Goal: Task Accomplishment & Management: Manage account settings

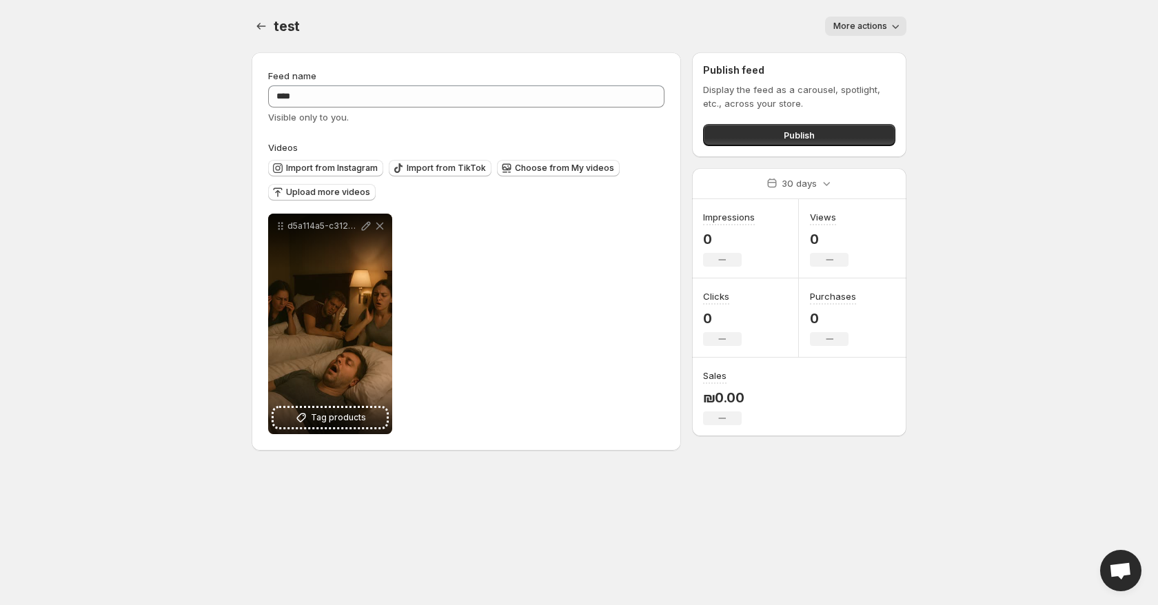
drag, startPoint x: 932, startPoint y: 1, endPoint x: 913, endPoint y: 23, distance: 28.3
click at [924, 11] on body "**********" at bounding box center [579, 302] width 1158 height 605
click at [913, 23] on div "**********" at bounding box center [579, 233] width 688 height 467
click at [882, 18] on button "More actions" at bounding box center [865, 26] width 81 height 19
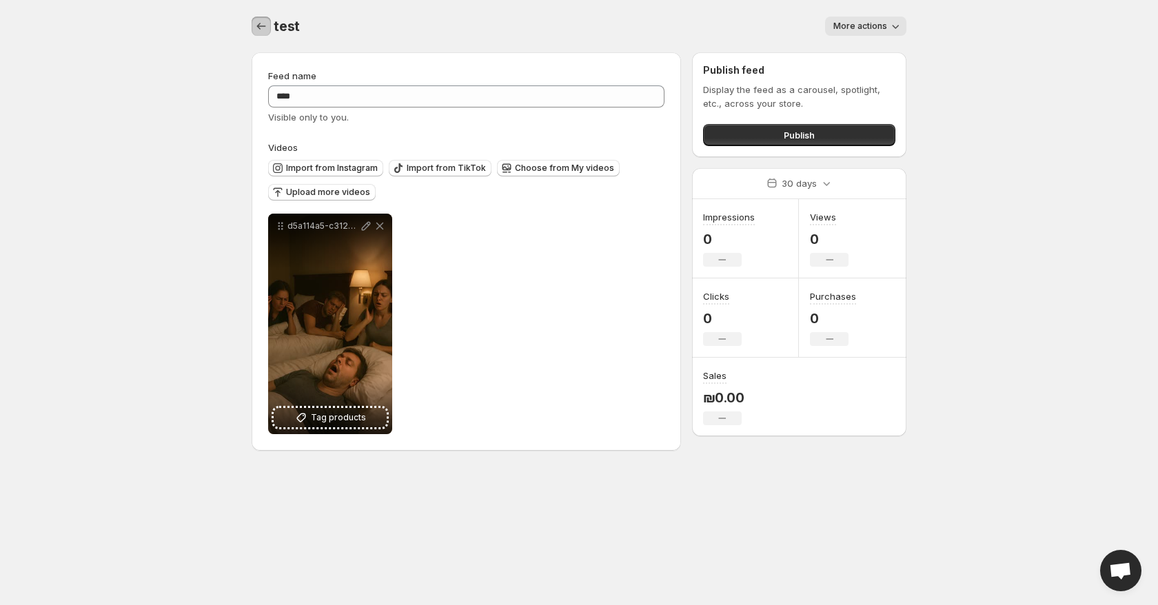
click at [257, 22] on icon "Settings" at bounding box center [261, 26] width 14 height 14
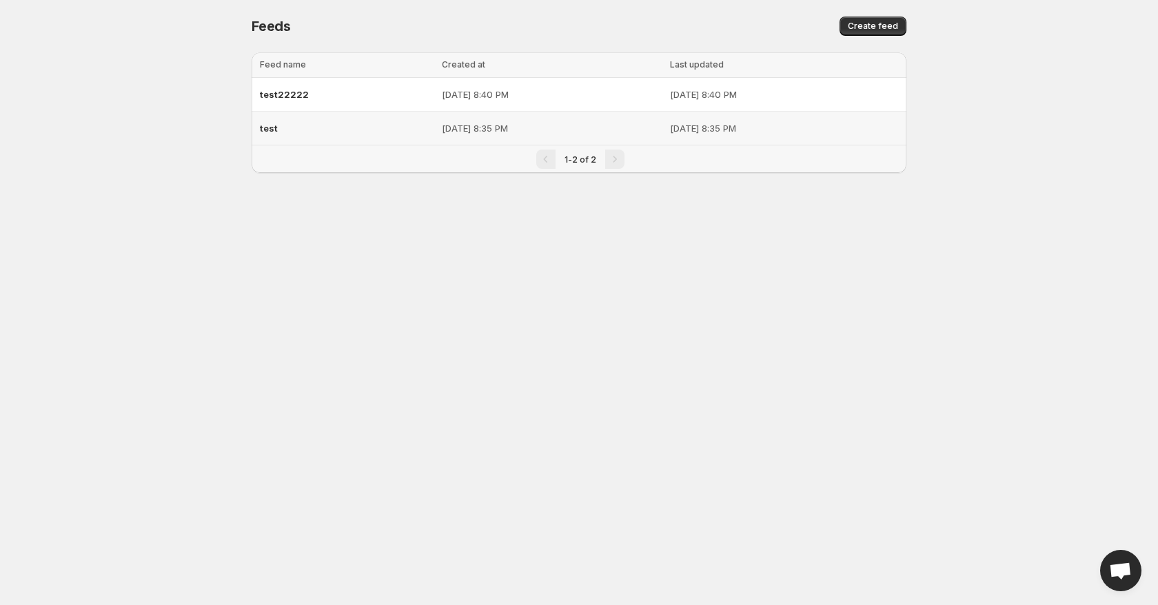
click at [810, 94] on p "[DATE] 8:40 PM" at bounding box center [784, 95] width 228 height 14
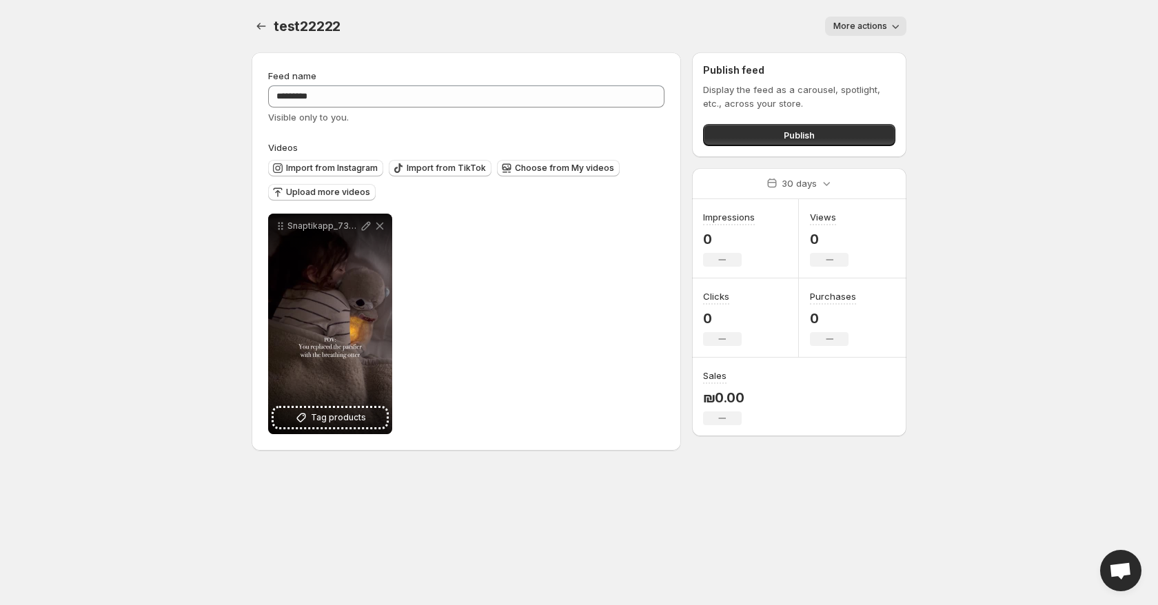
click at [871, 24] on span "More actions" at bounding box center [860, 26] width 54 height 11
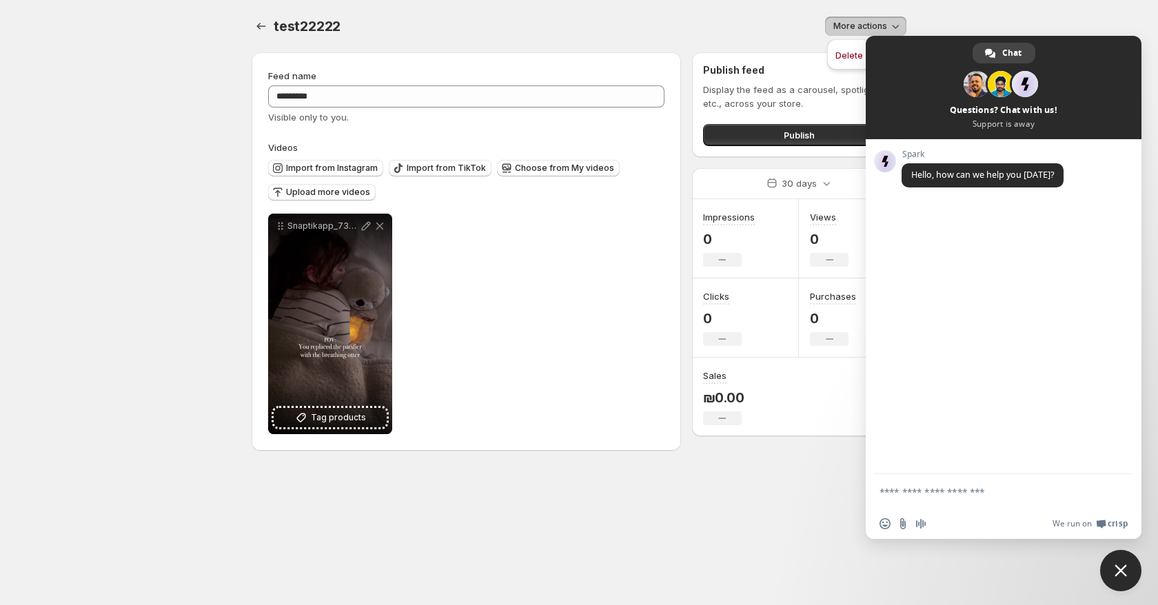
click at [1129, 561] on span "Close chat" at bounding box center [1120, 570] width 41 height 41
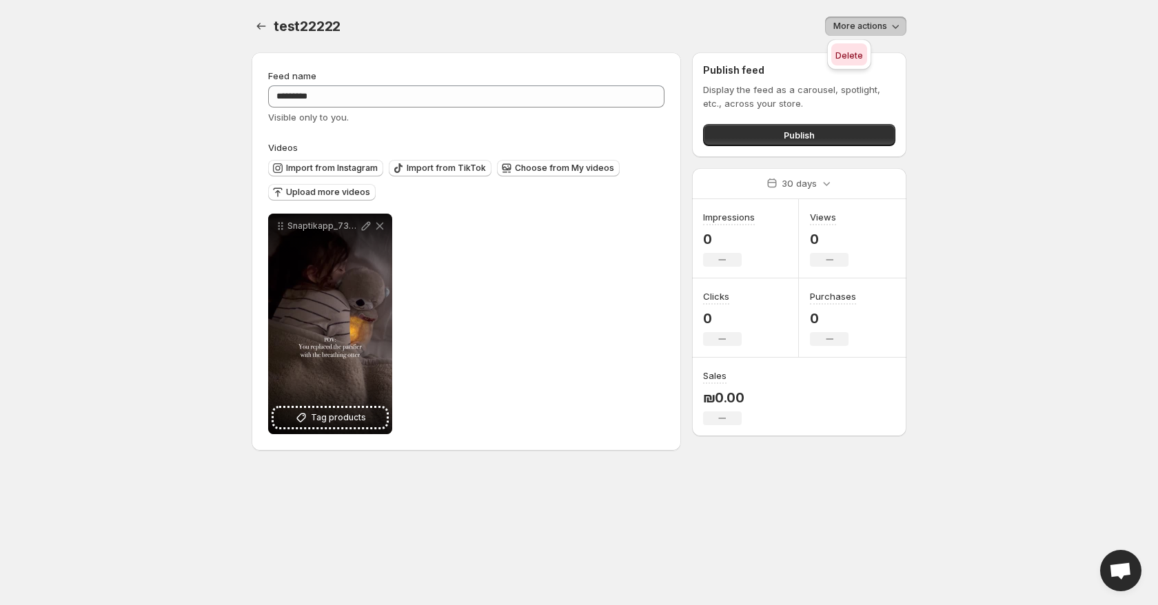
click at [858, 56] on span "Delete" at bounding box center [850, 55] width 28 height 11
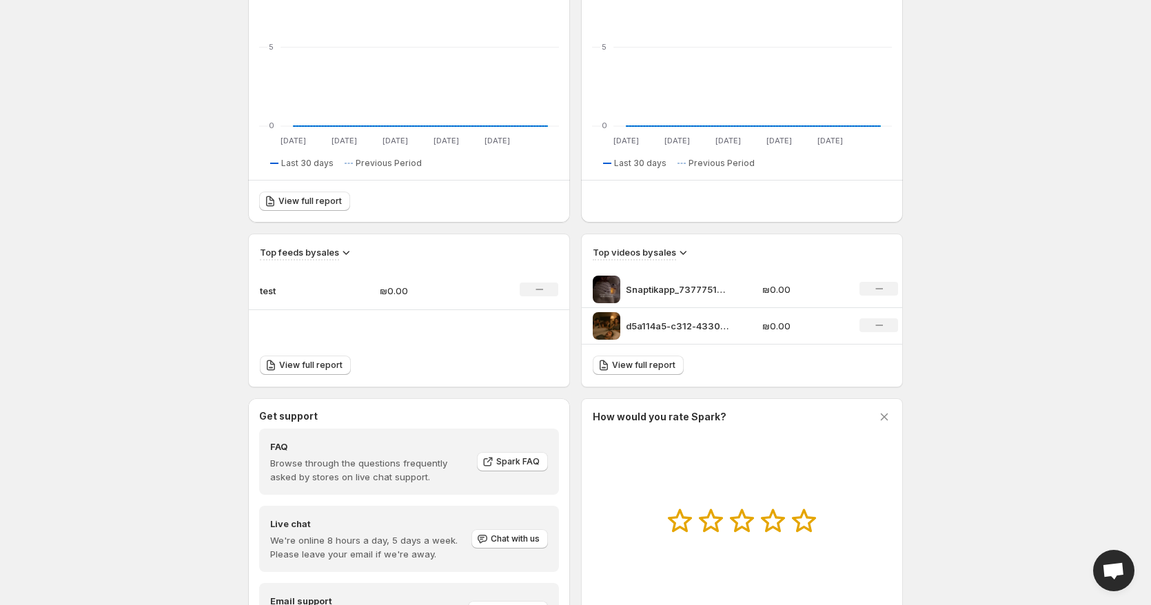
scroll to position [341, 0]
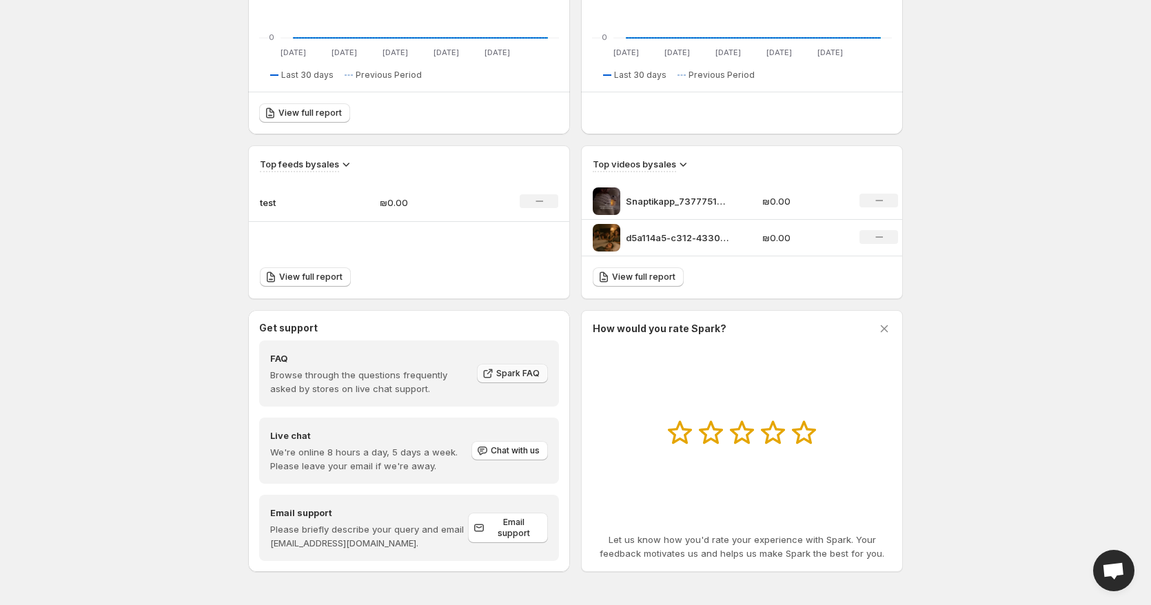
click at [524, 378] on span "Spark FAQ" at bounding box center [517, 373] width 43 height 11
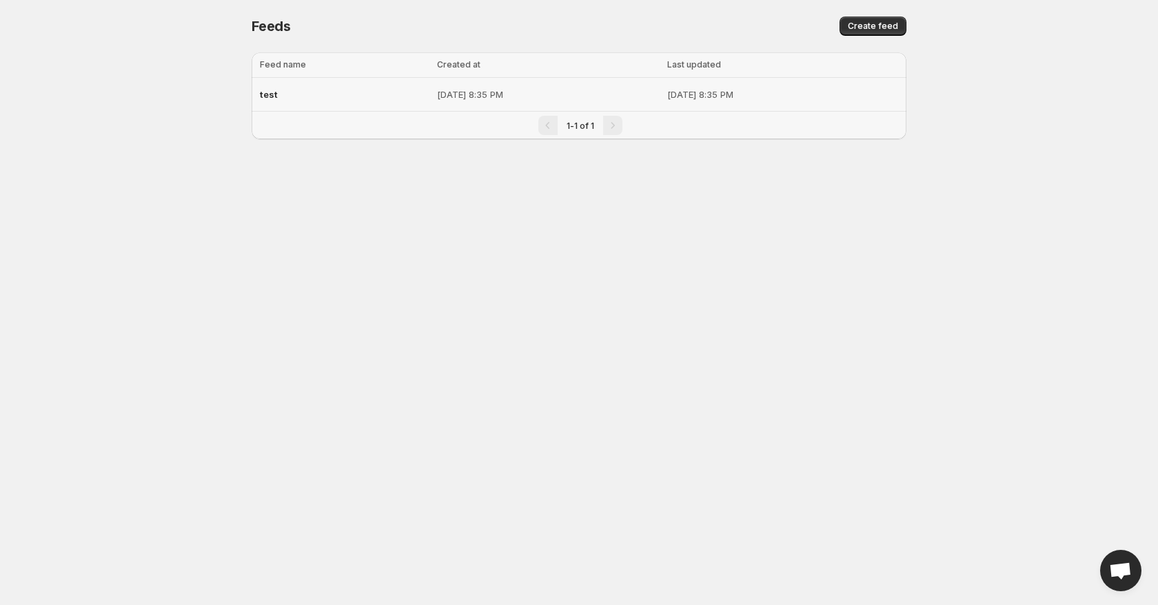
click at [433, 84] on td "[DATE] 8:35 PM" at bounding box center [548, 95] width 230 height 34
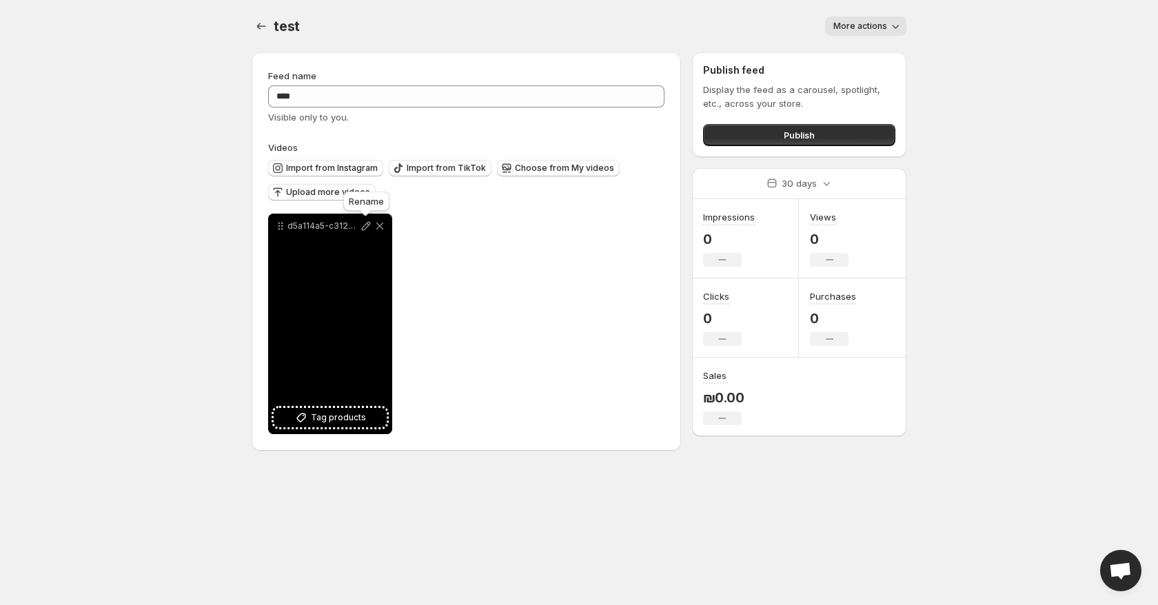
click at [365, 227] on icon at bounding box center [366, 226] width 14 height 14
click at [381, 225] on icon at bounding box center [380, 227] width 8 height 8
